Goal: Task Accomplishment & Management: Use online tool/utility

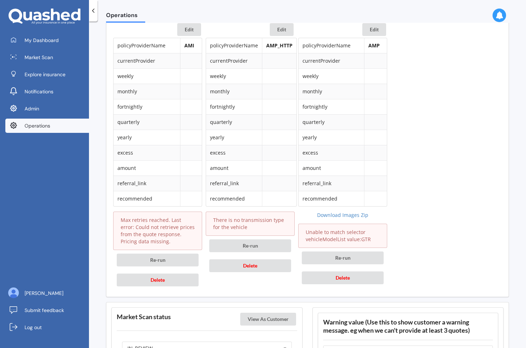
scroll to position [1041, 0]
click at [260, 262] on button "Delete" at bounding box center [250, 265] width 82 height 13
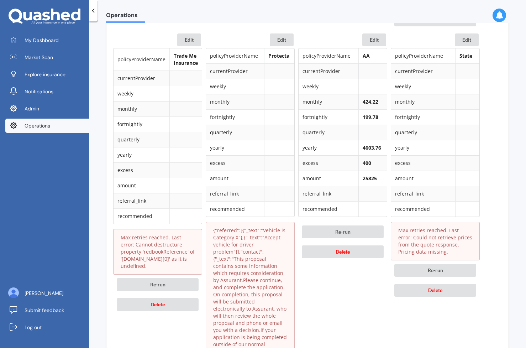
scroll to position [626, 0]
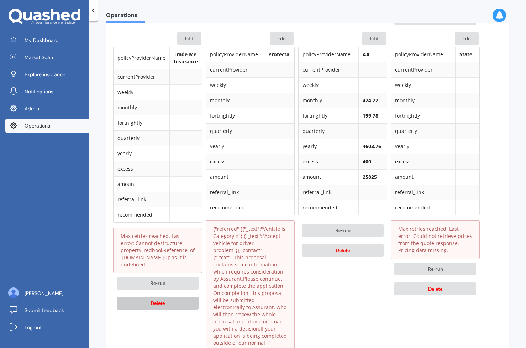
click at [175, 302] on button "Delete" at bounding box center [158, 303] width 82 height 13
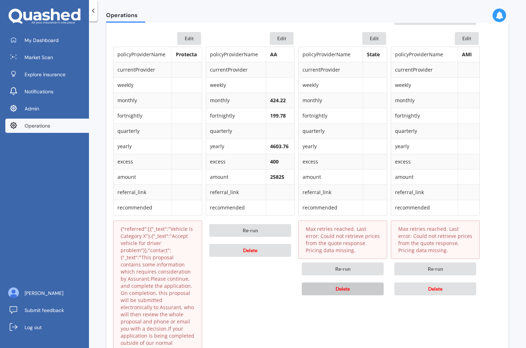
click at [361, 287] on button "Delete" at bounding box center [343, 288] width 82 height 13
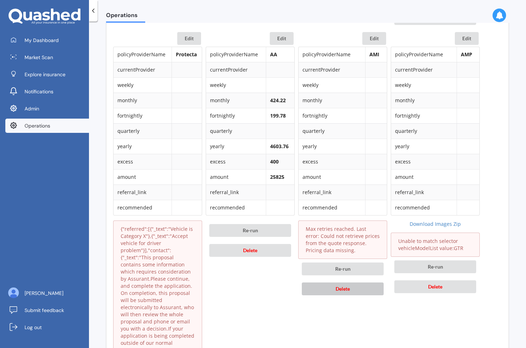
click at [361, 287] on button "Delete" at bounding box center [343, 288] width 82 height 13
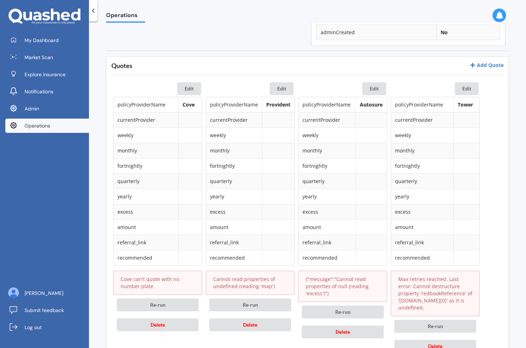
scroll to position [301, 0]
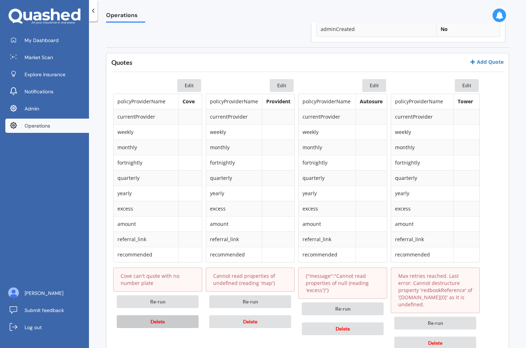
click at [177, 327] on button "Delete" at bounding box center [158, 321] width 82 height 13
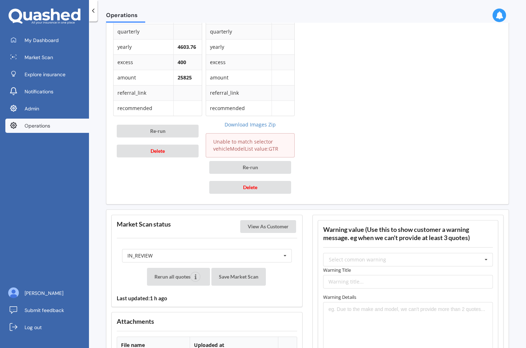
scroll to position [880, 0]
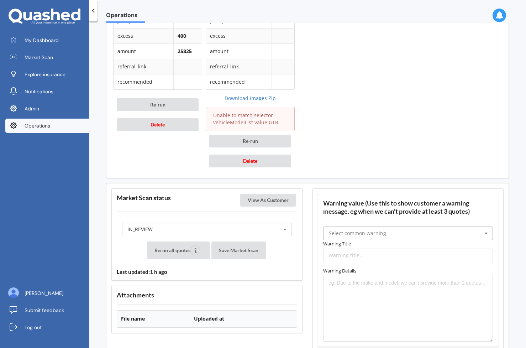
click at [360, 227] on input "text" at bounding box center [408, 233] width 169 height 13
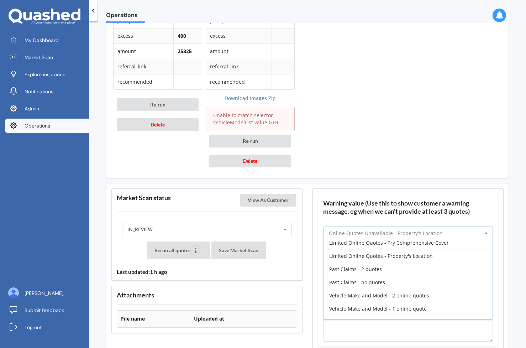
scroll to position [184, 0]
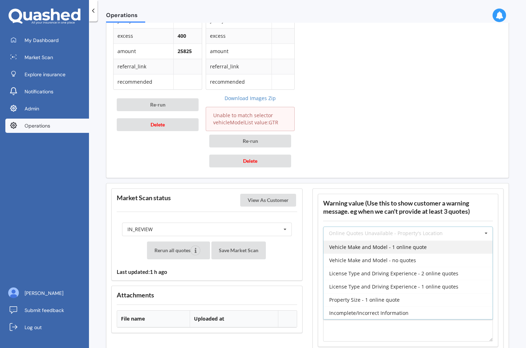
click at [389, 244] on span "Vehicle Make and Model - 1 online quote" at bounding box center [378, 247] width 98 height 7
type input "Vehicle Make and Model - 1 online quote"
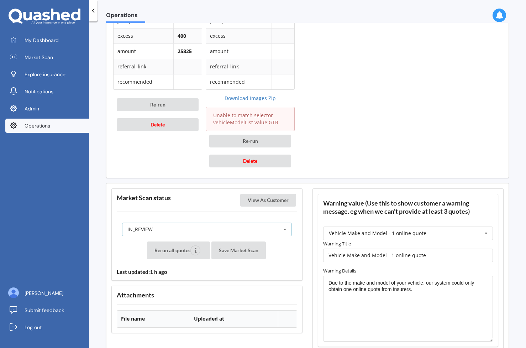
click at [231, 223] on div "IN_REVIEW READY PENDING VIEWED ABANDONED IN_REVIEW" at bounding box center [207, 230] width 170 height 14
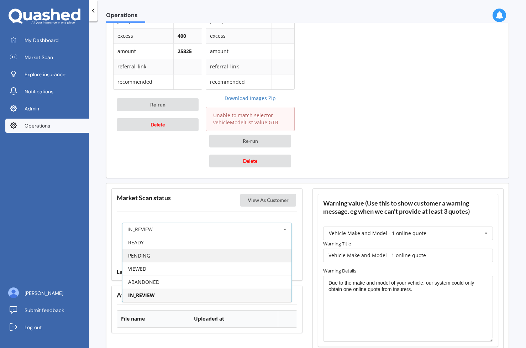
click at [212, 249] on div "PENDING" at bounding box center [207, 255] width 169 height 13
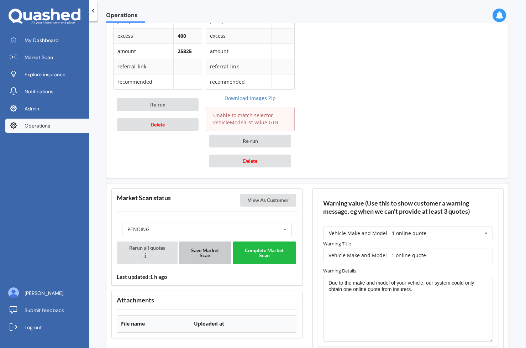
click at [203, 248] on button "Save Market Scan" at bounding box center [205, 252] width 53 height 23
click at [262, 247] on button "Complete Market Scan" at bounding box center [264, 252] width 63 height 23
